Goal: Navigation & Orientation: Find specific page/section

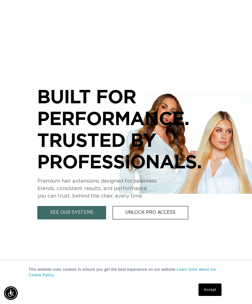
click at [60, 213] on link "See Our Systems" at bounding box center [71, 212] width 69 height 13
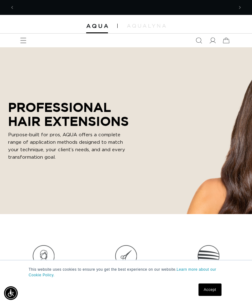
scroll to position [0, 219]
click at [61, 206] on div "PROFESSIONAL HAIR EXTENSIONS Purpose-built for pros, AQUA offers a complete ran…" at bounding box center [126, 130] width 246 height 167
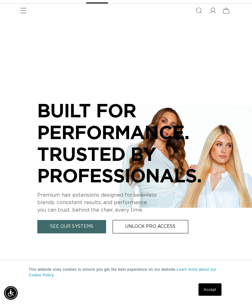
scroll to position [31, 0]
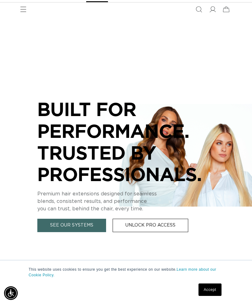
click at [71, 223] on link "See Our Systems" at bounding box center [71, 225] width 69 height 13
